Goal: Information Seeking & Learning: Learn about a topic

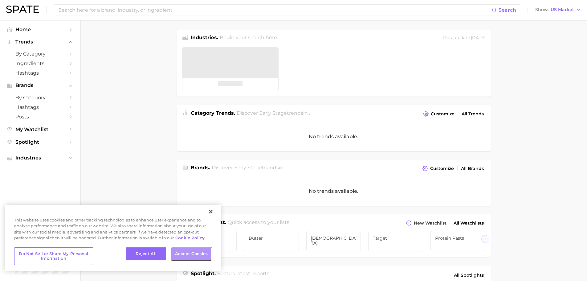
click at [188, 258] on button "Accept Cookies" at bounding box center [191, 253] width 40 height 13
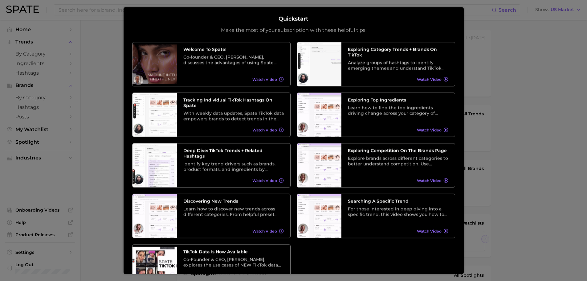
click at [497, 96] on div at bounding box center [293, 238] width 587 height 476
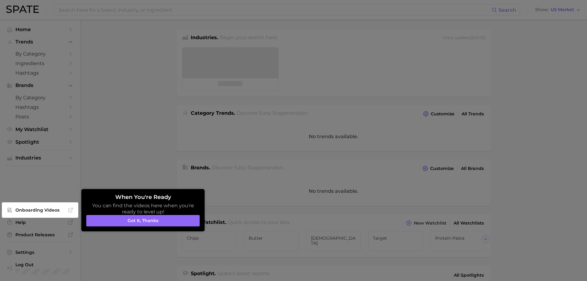
click at [86, 9] on div at bounding box center [293, 238] width 587 height 476
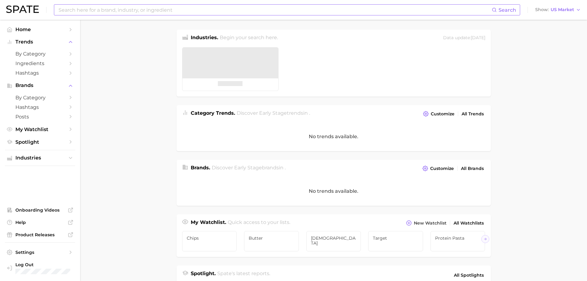
click at [106, 10] on input at bounding box center [275, 10] width 434 height 10
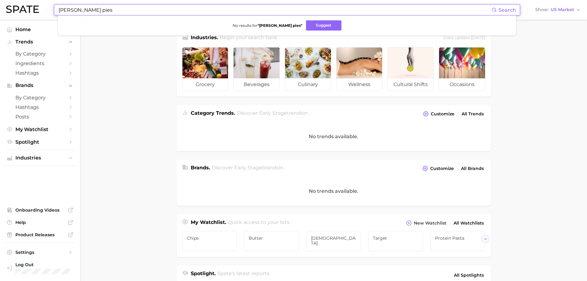
drag, startPoint x: 76, startPoint y: 8, endPoint x: 115, endPoint y: 13, distance: 39.7
click at [115, 13] on input "[PERSON_NAME] pies" at bounding box center [275, 10] width 434 height 10
type input "[PERSON_NAME]"
type textarea "x"
click at [74, 10] on input "[PERSON_NAME]" at bounding box center [275, 10] width 434 height 10
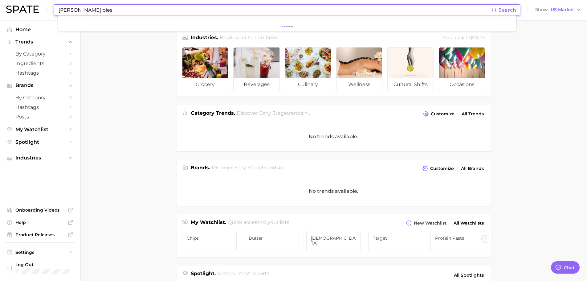
type input "[PERSON_NAME] pies"
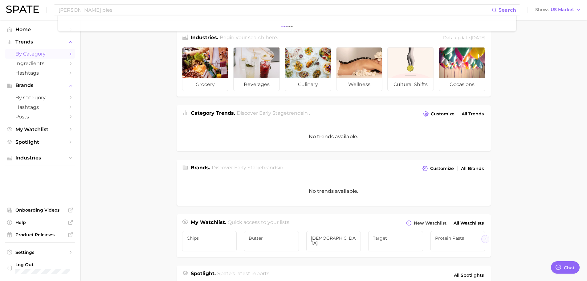
click at [38, 55] on span "by Category" at bounding box center [39, 54] width 49 height 6
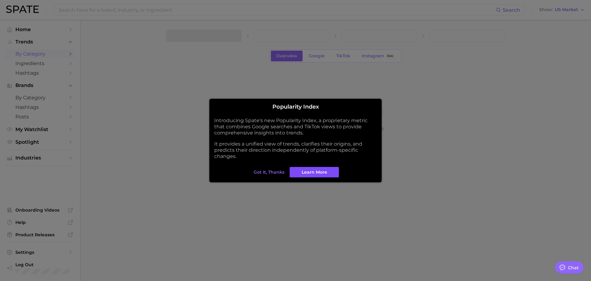
click at [323, 172] on span "Learn More" at bounding box center [315, 171] width 26 height 5
click at [269, 172] on span "Got it, thanks" at bounding box center [269, 171] width 31 height 5
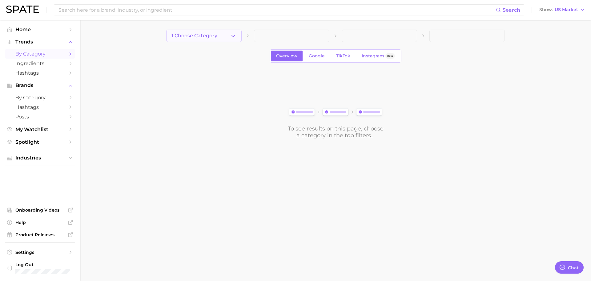
click at [232, 35] on icon "button" at bounding box center [233, 36] width 6 height 6
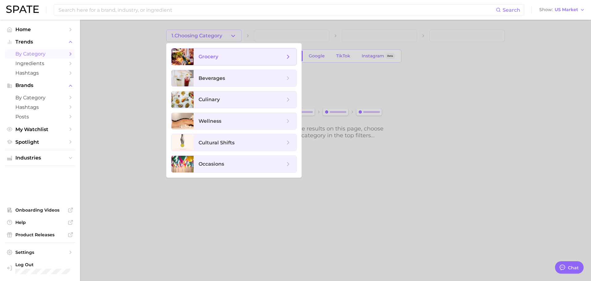
click at [223, 60] on span "grocery" at bounding box center [245, 56] width 103 height 17
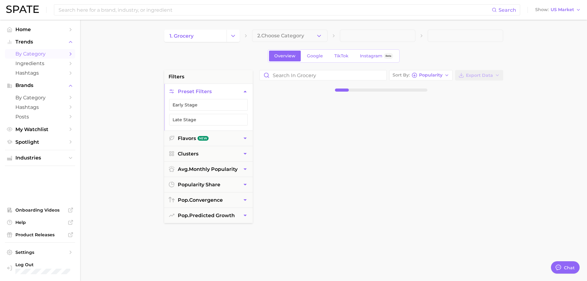
click at [351, 37] on span at bounding box center [377, 36] width 75 height 12
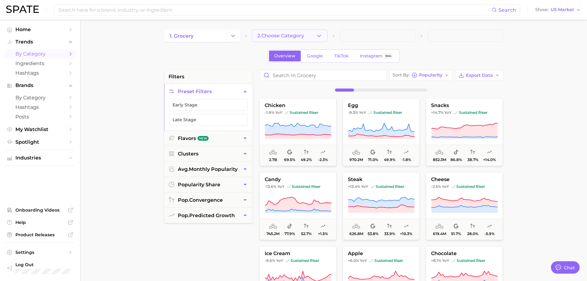
click at [321, 36] on icon "button" at bounding box center [319, 36] width 6 height 6
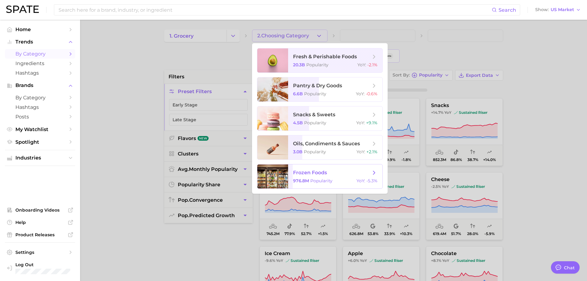
click at [313, 177] on span "frozen foods 976.8m Popularity YoY : -5.3%" at bounding box center [335, 176] width 94 height 24
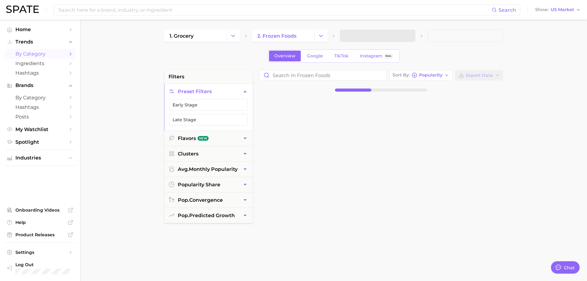
click at [372, 34] on span at bounding box center [377, 36] width 75 height 12
click at [432, 37] on span at bounding box center [464, 36] width 75 height 12
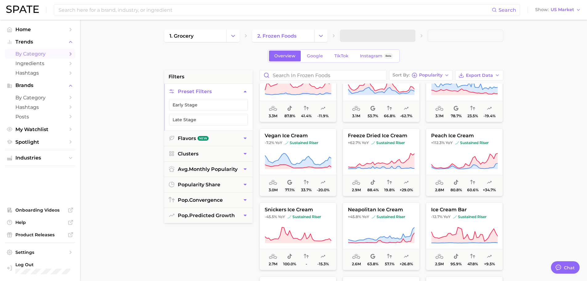
click at [423, 38] on div "1. grocery 2. frozen foods" at bounding box center [333, 36] width 339 height 12
click at [439, 38] on span at bounding box center [464, 36] width 75 height 12
click at [403, 38] on span at bounding box center [377, 36] width 75 height 12
click at [366, 32] on span at bounding box center [377, 36] width 75 height 12
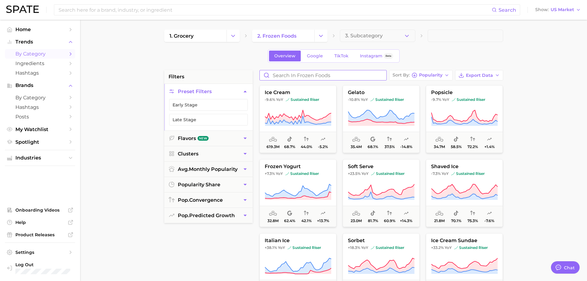
click at [314, 77] on input "Search in frozen foods" at bounding box center [323, 75] width 127 height 10
type input "pies"
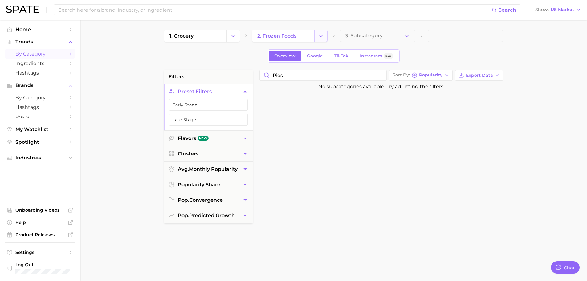
click at [320, 37] on icon "Change Category" at bounding box center [320, 36] width 6 height 6
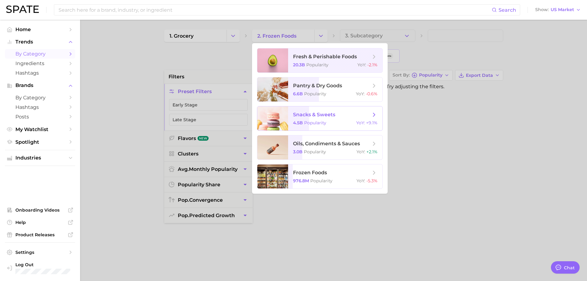
click at [310, 117] on span "snacks & sweets" at bounding box center [314, 114] width 42 height 6
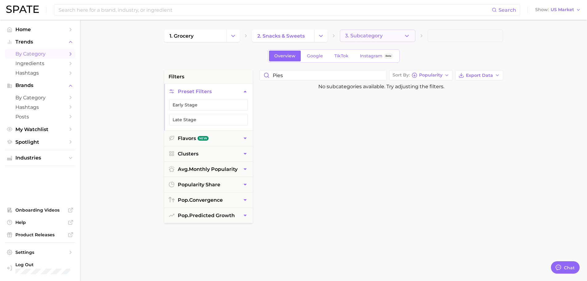
click at [407, 36] on polyline "button" at bounding box center [406, 36] width 3 height 2
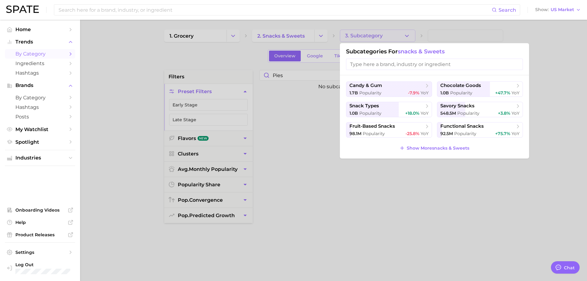
click at [310, 119] on div at bounding box center [293, 140] width 587 height 281
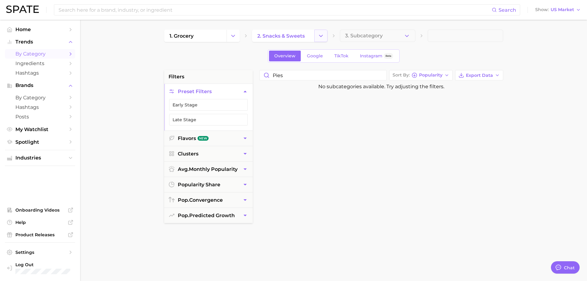
click at [322, 35] on polyline "Change Category" at bounding box center [320, 36] width 3 height 2
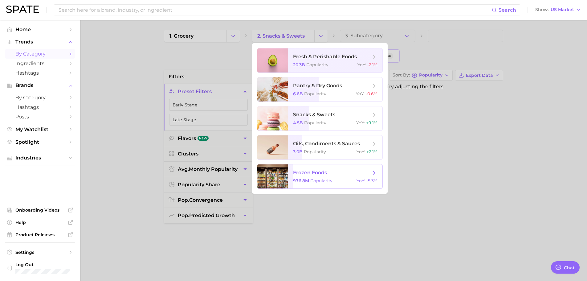
click at [304, 169] on span "frozen foods" at bounding box center [310, 172] width 34 height 6
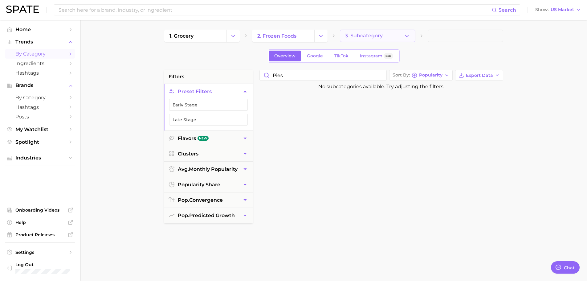
click at [406, 37] on icon "button" at bounding box center [406, 36] width 6 height 6
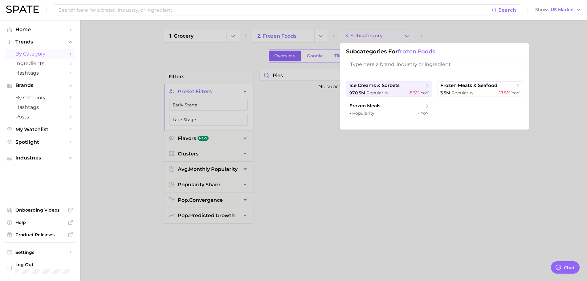
click at [383, 66] on input "search" at bounding box center [434, 64] width 177 height 11
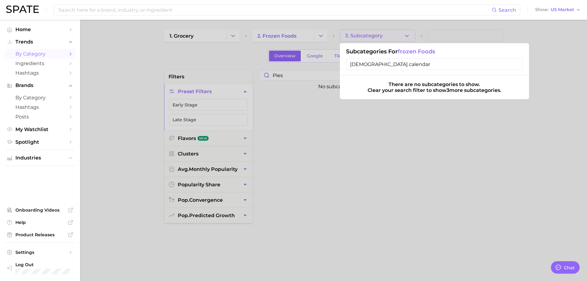
type input "[DEMOGRAPHIC_DATA] calendar"
click at [517, 65] on input "[DEMOGRAPHIC_DATA] calendar" at bounding box center [434, 64] width 177 height 11
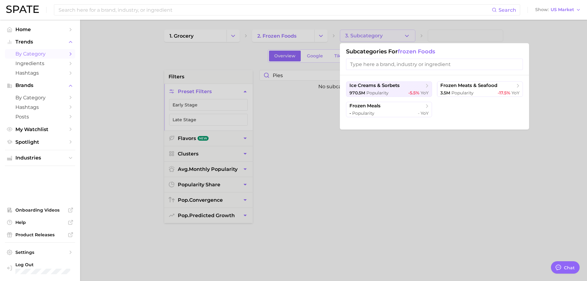
click at [320, 38] on div at bounding box center [293, 140] width 587 height 281
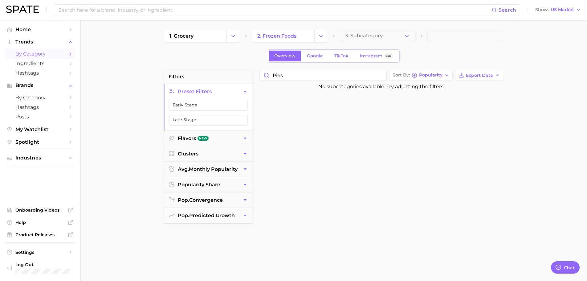
click at [320, 38] on icon "Change Category" at bounding box center [320, 36] width 6 height 6
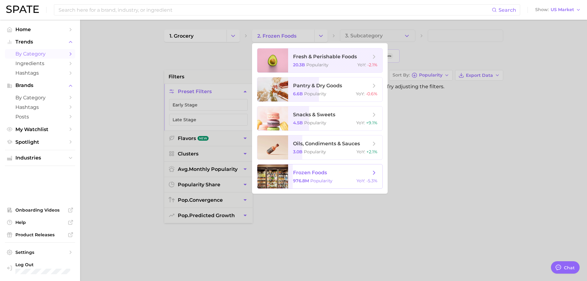
click at [309, 175] on span "frozen foods" at bounding box center [310, 172] width 34 height 6
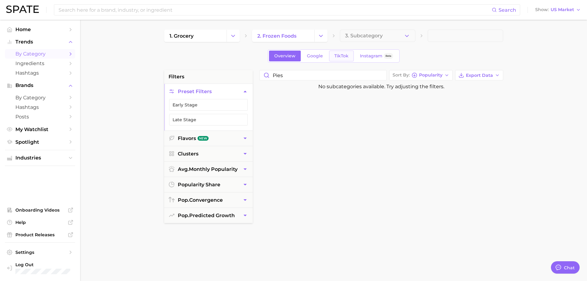
click at [342, 57] on span "TikTok" at bounding box center [341, 55] width 14 height 5
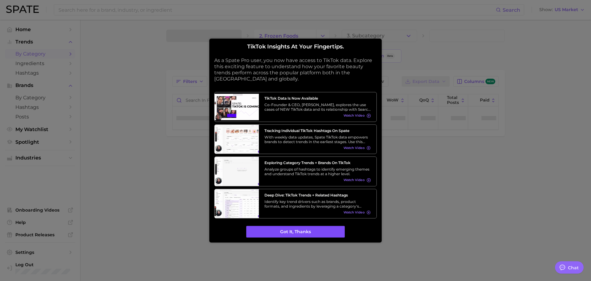
click at [297, 232] on button "Got it, thanks" at bounding box center [295, 232] width 99 height 12
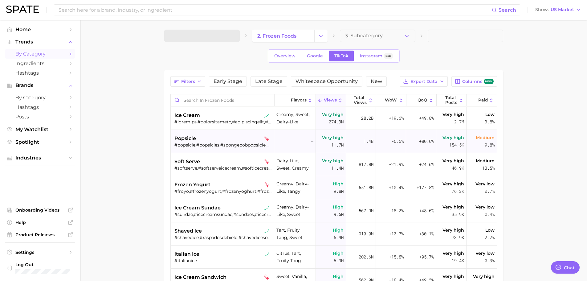
type textarea "x"
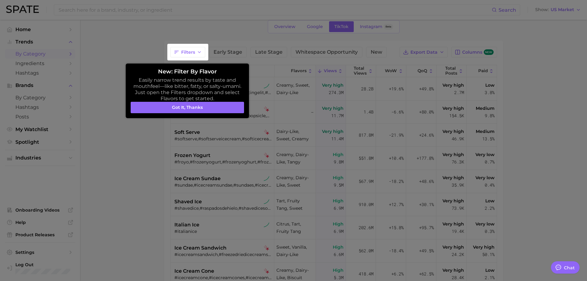
scroll to position [34, 0]
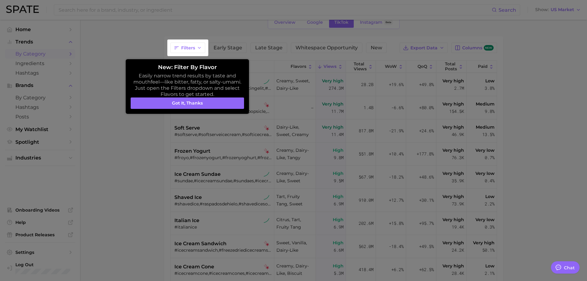
click at [553, 191] on div at bounding box center [293, 171] width 587 height 411
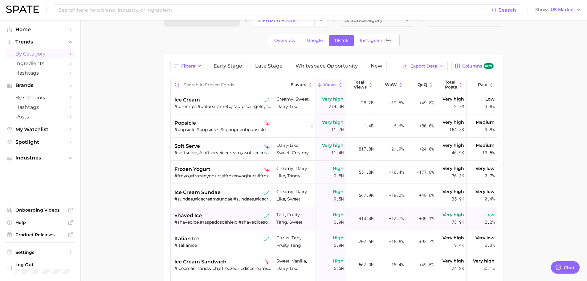
scroll to position [0, 0]
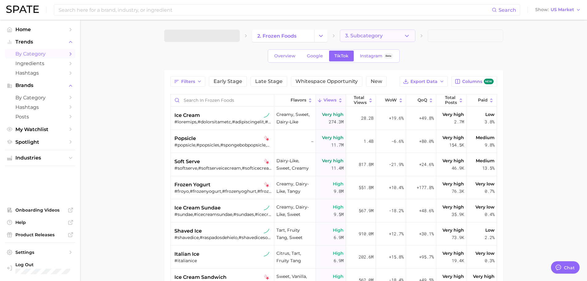
click at [406, 37] on icon "button" at bounding box center [406, 36] width 6 height 6
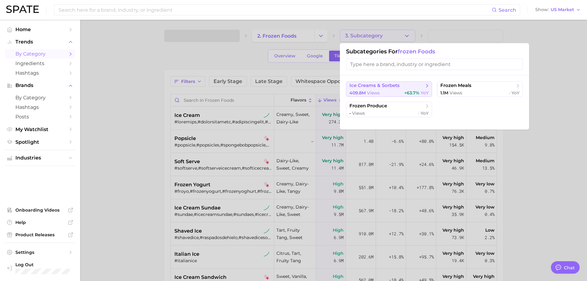
click at [390, 90] on div "409.8m views +63.7% YoY" at bounding box center [388, 93] width 79 height 6
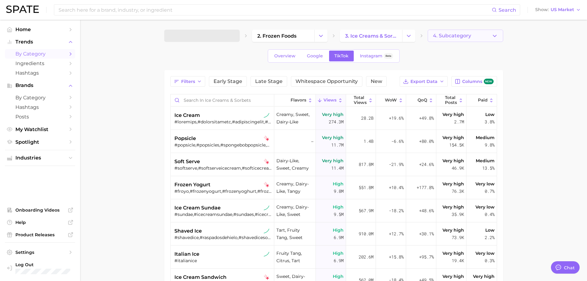
click at [446, 39] on button "4. Subcategory" at bounding box center [464, 36] width 75 height 12
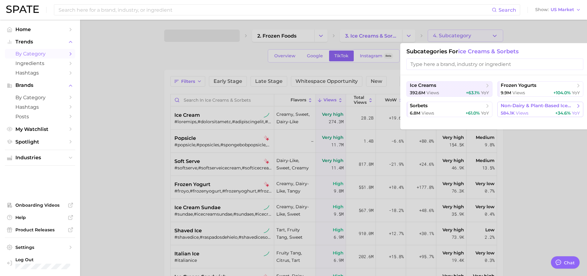
click at [533, 107] on span "non-dairy & plant-based ice creams" at bounding box center [537, 106] width 75 height 6
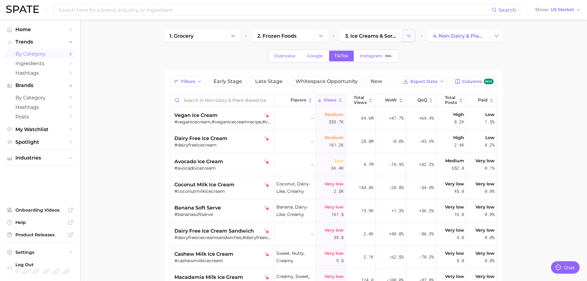
click at [411, 38] on icon "Change Category" at bounding box center [408, 36] width 6 height 6
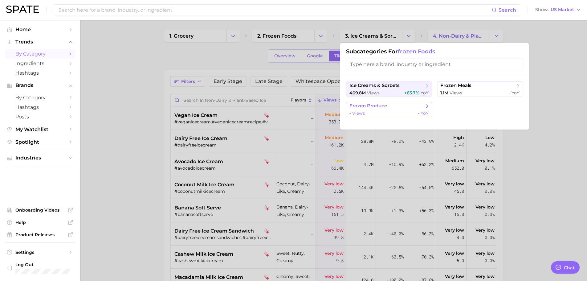
click at [376, 107] on span "frozen produce" at bounding box center [368, 106] width 38 height 6
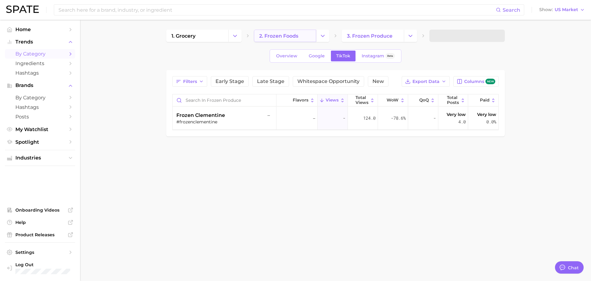
click at [295, 37] on span "2. frozen foods" at bounding box center [278, 36] width 39 height 6
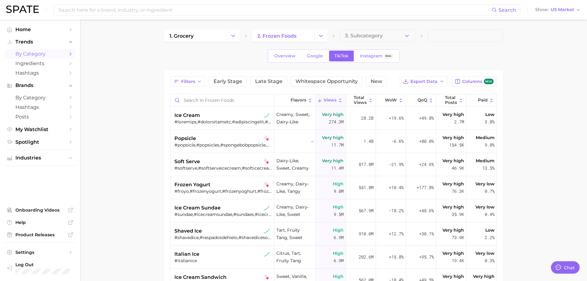
click at [321, 37] on icon "Change Category" at bounding box center [320, 36] width 6 height 6
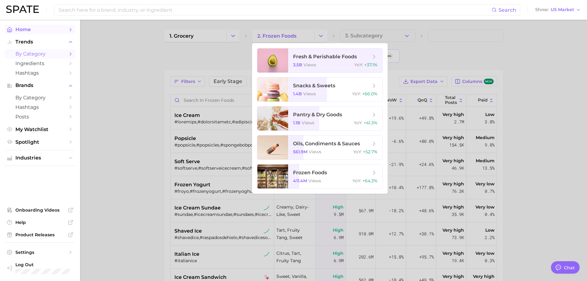
click at [40, 30] on span "Home" at bounding box center [39, 29] width 49 height 6
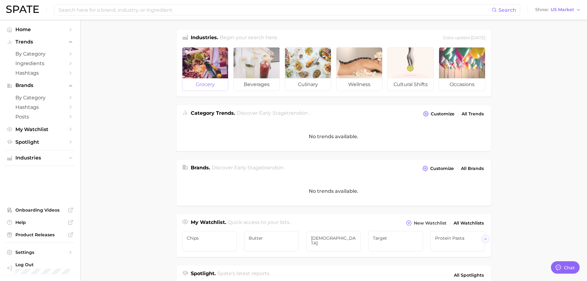
click at [208, 71] on div at bounding box center [205, 62] width 46 height 31
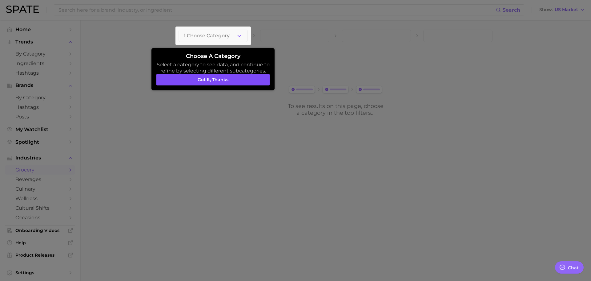
click at [213, 79] on button "Got it, thanks" at bounding box center [212, 80] width 113 height 12
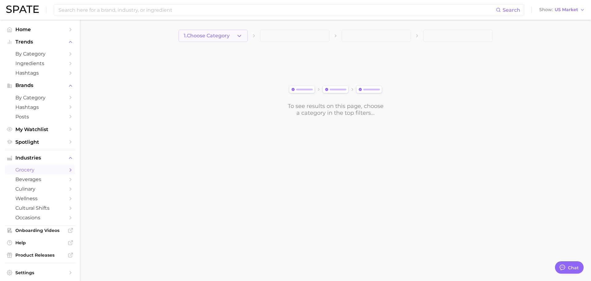
click at [240, 38] on icon "button" at bounding box center [239, 36] width 6 height 6
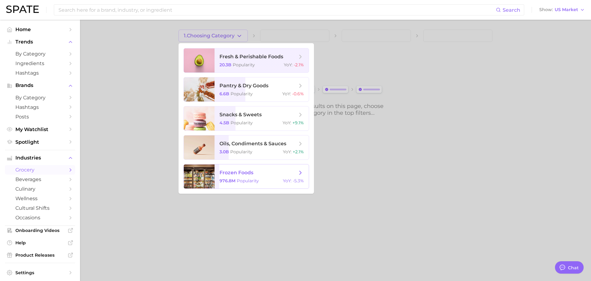
click at [241, 177] on span "frozen foods 976.8m Popularity YoY : -5.3%" at bounding box center [262, 176] width 94 height 24
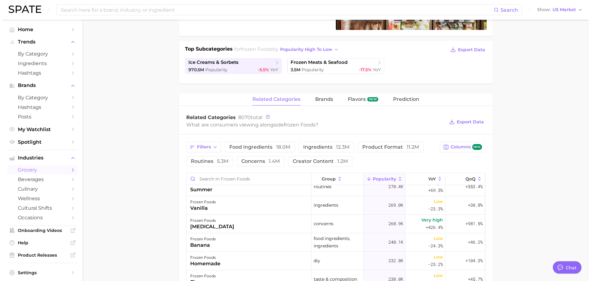
scroll to position [585, 0]
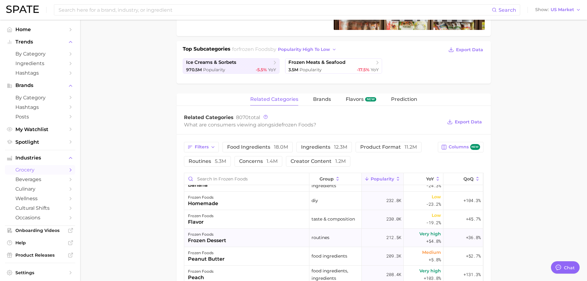
click at [211, 239] on div "frozen dessert" at bounding box center [207, 240] width 38 height 7
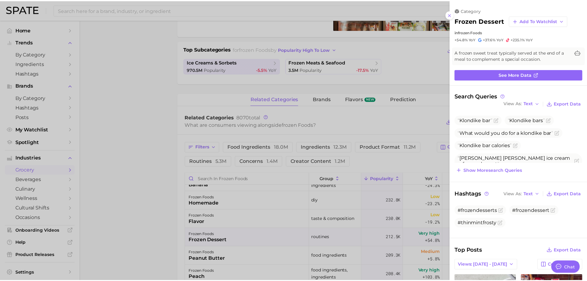
scroll to position [0, 0]
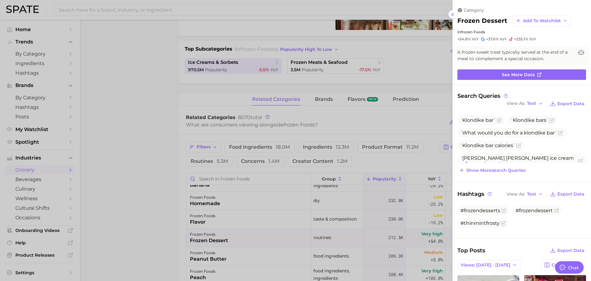
click at [284, 213] on div at bounding box center [295, 140] width 591 height 281
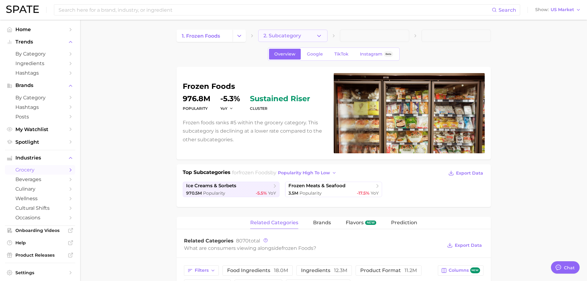
click at [320, 38] on icon "button" at bounding box center [319, 36] width 6 height 6
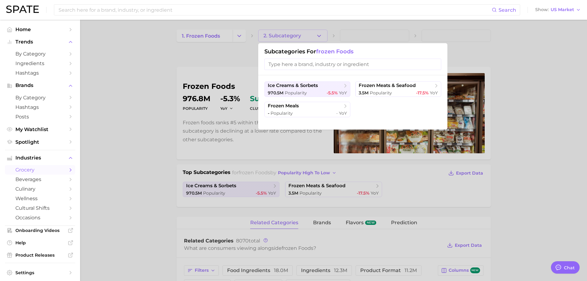
click at [309, 67] on input "search" at bounding box center [352, 64] width 177 height 11
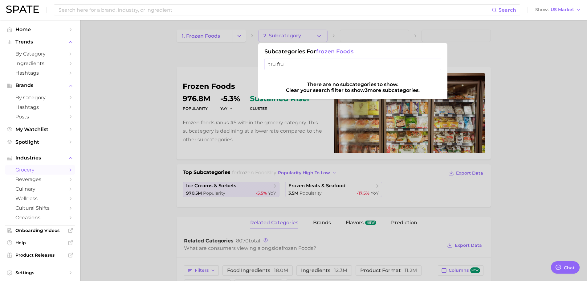
drag, startPoint x: 301, startPoint y: 61, endPoint x: 258, endPoint y: 62, distance: 43.1
click at [260, 62] on div "Subcategories for frozen foods tru fru" at bounding box center [352, 59] width 189 height 32
type input "snacking"
click at [435, 63] on input "snacking" at bounding box center [352, 64] width 177 height 11
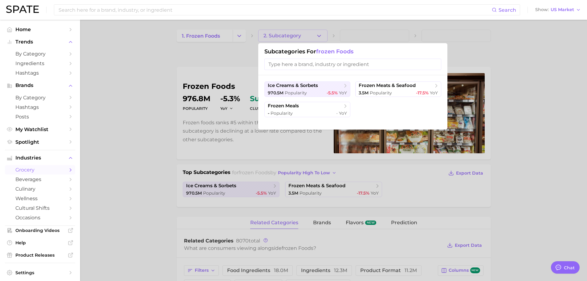
click at [308, 39] on div at bounding box center [293, 140] width 587 height 281
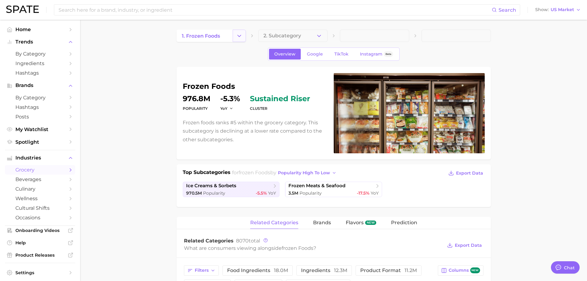
click at [240, 36] on icon "Change Category" at bounding box center [239, 36] width 6 height 6
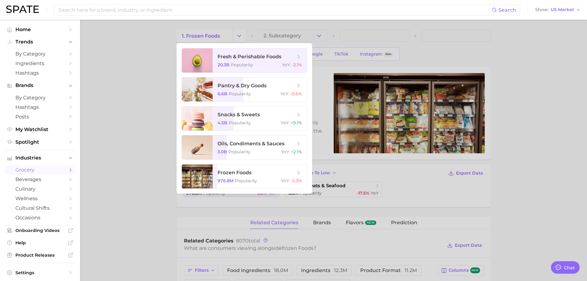
click at [159, 125] on div at bounding box center [293, 140] width 587 height 281
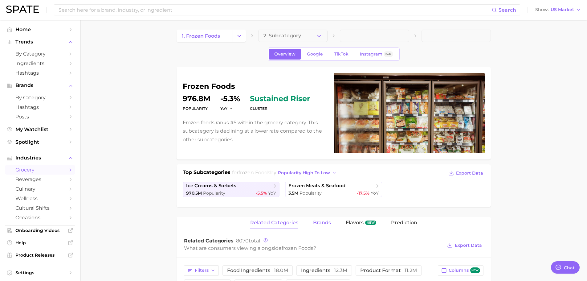
click at [319, 223] on span "brands" at bounding box center [322, 223] width 18 height 6
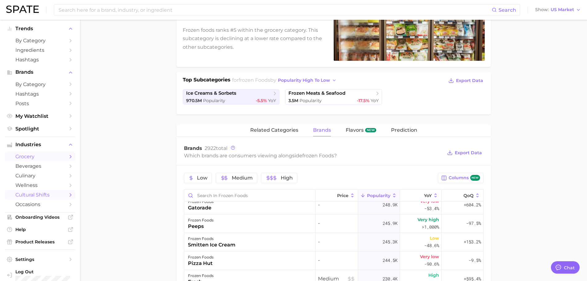
scroll to position [20, 0]
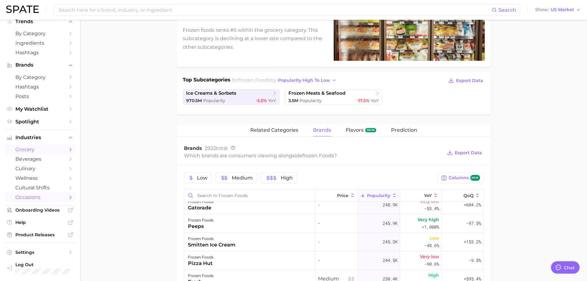
click at [32, 199] on span "occasions" at bounding box center [39, 197] width 49 height 6
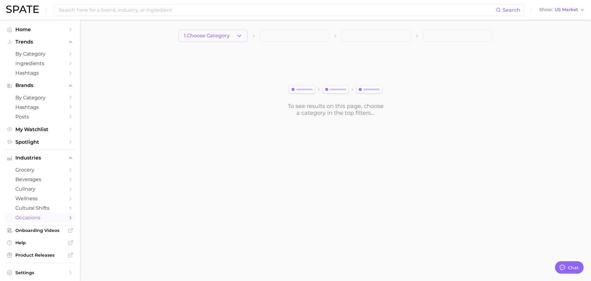
click at [238, 37] on icon "button" at bounding box center [239, 36] width 6 height 6
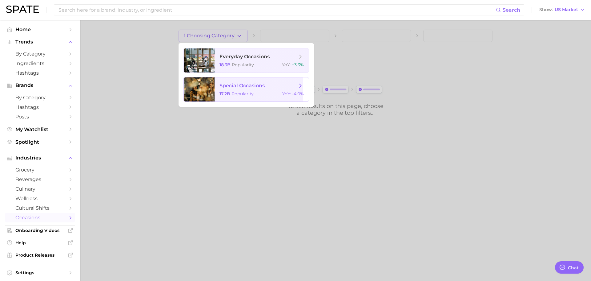
click at [249, 91] on span "Popularity" at bounding box center [243, 94] width 22 height 6
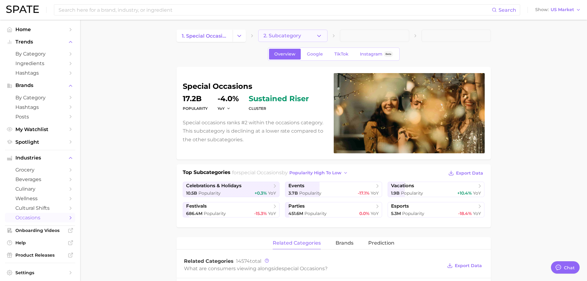
click at [321, 37] on icon "button" at bounding box center [319, 36] width 6 height 6
click at [35, 143] on span "Spotlight" at bounding box center [39, 142] width 49 height 6
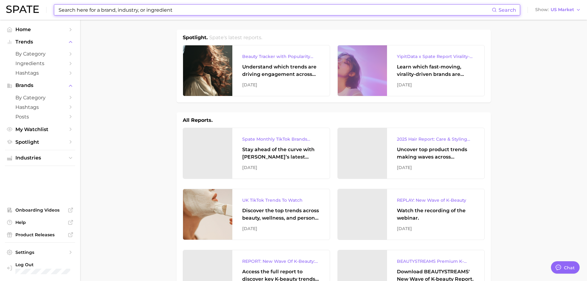
click at [107, 8] on input at bounding box center [275, 10] width 434 height 10
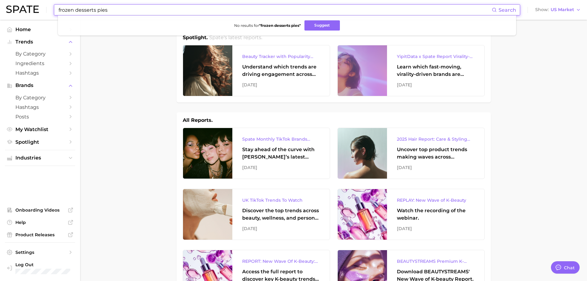
drag, startPoint x: 96, startPoint y: 9, endPoint x: 133, endPoint y: 10, distance: 36.3
click at [133, 10] on input "frozen desserts pies" at bounding box center [275, 10] width 434 height 10
type input "frozen desserts"
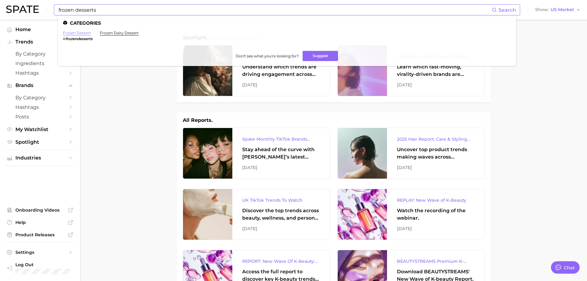
click at [87, 33] on link "frozen dessert" at bounding box center [77, 32] width 28 height 5
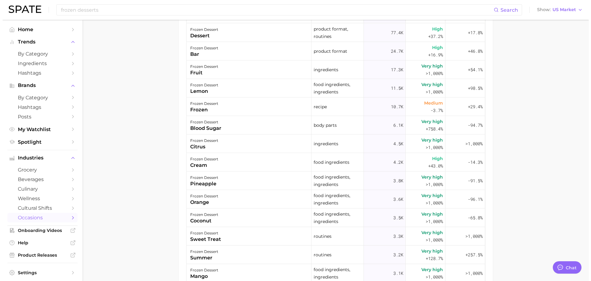
scroll to position [339, 0]
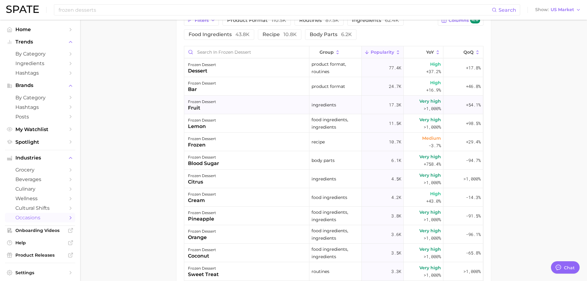
click at [198, 107] on div "fruit" at bounding box center [202, 107] width 28 height 7
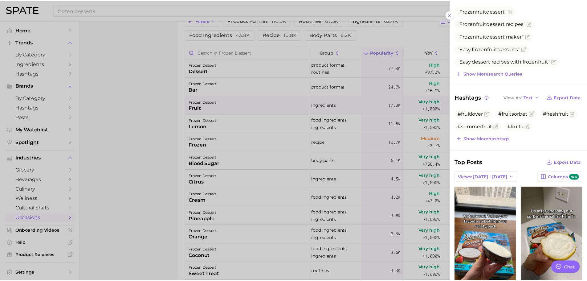
scroll to position [0, 0]
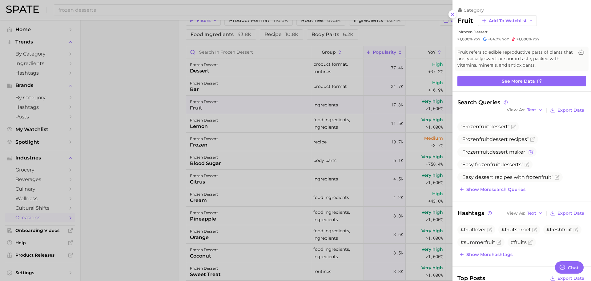
click at [534, 152] on icon "Flag as miscategorized or irrelevant" at bounding box center [531, 151] width 5 height 5
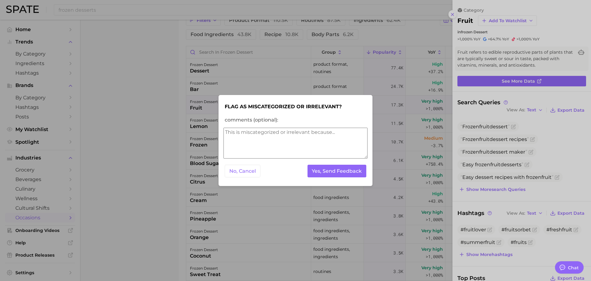
click at [561, 181] on div at bounding box center [295, 140] width 591 height 281
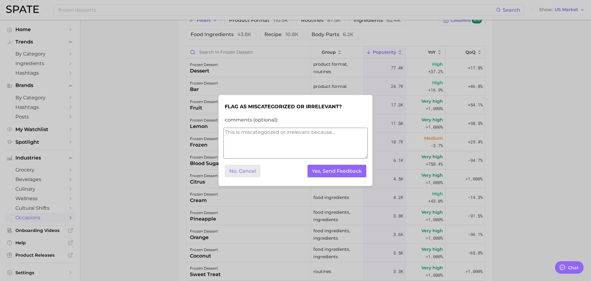
click at [246, 171] on button "No, Cancel" at bounding box center [243, 170] width 36 height 13
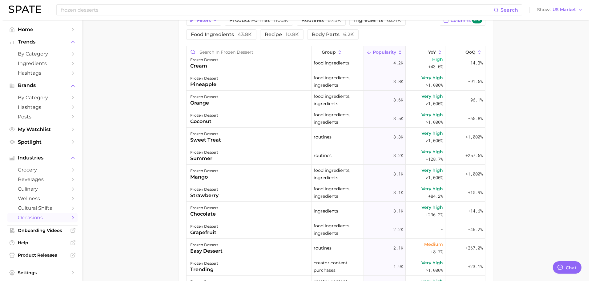
scroll to position [154, 0]
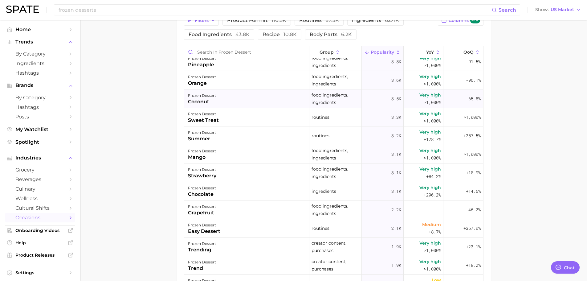
click at [204, 102] on div "coconut" at bounding box center [202, 101] width 28 height 7
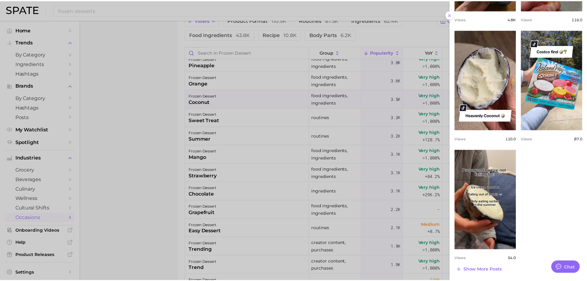
scroll to position [306, 0]
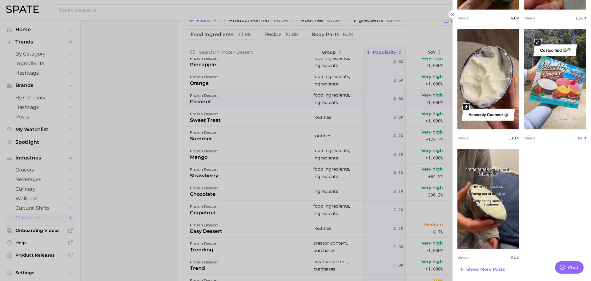
click at [137, 77] on div at bounding box center [295, 140] width 591 height 281
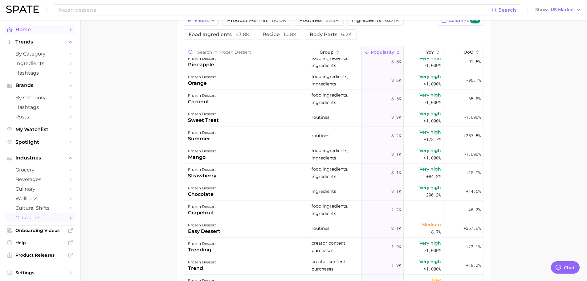
click at [36, 30] on span "Home" at bounding box center [39, 29] width 49 height 6
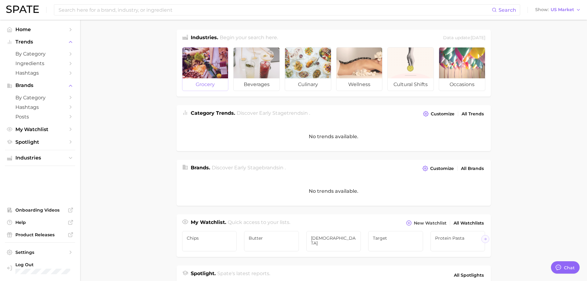
click at [208, 67] on div at bounding box center [205, 62] width 46 height 31
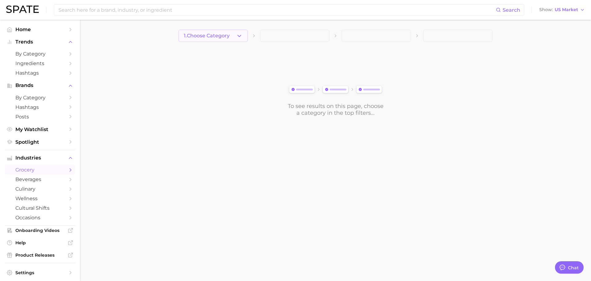
click at [238, 35] on polyline "button" at bounding box center [239, 36] width 3 height 2
